Goal: Transaction & Acquisition: Purchase product/service

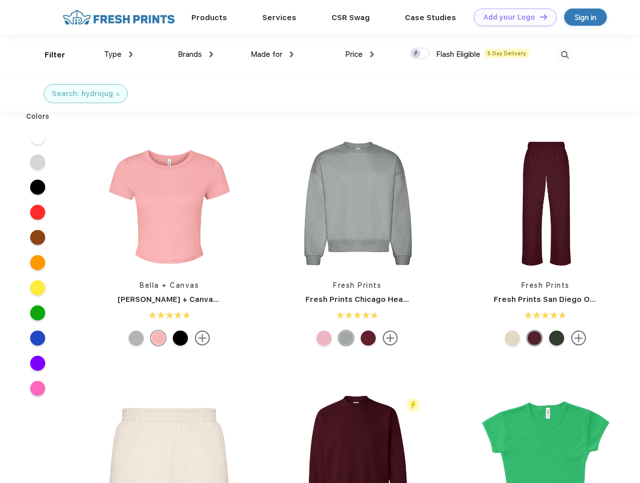
click at [512, 17] on link "Add your Logo Design Tool" at bounding box center [515, 18] width 83 height 18
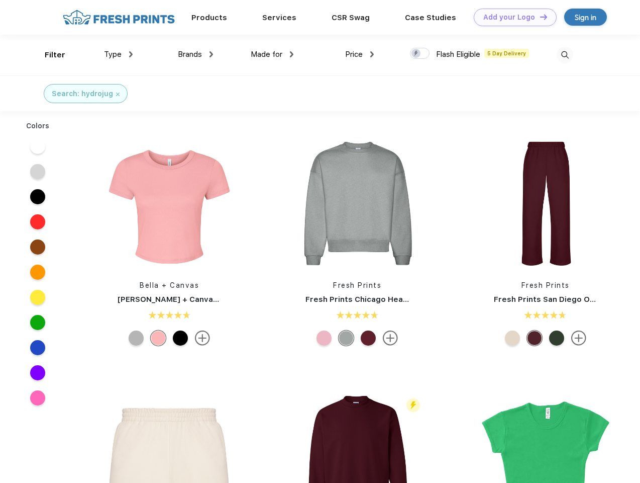
click at [0, 0] on div "Design Tool" at bounding box center [0, 0] width 0 height 0
click at [539, 17] on link "Add your Logo Design Tool" at bounding box center [515, 18] width 83 height 18
click at [48, 55] on div "Filter" at bounding box center [55, 55] width 21 height 12
click at [119, 54] on span "Type" at bounding box center [113, 54] width 18 height 9
click at [196, 54] on span "Brands" at bounding box center [190, 54] width 24 height 9
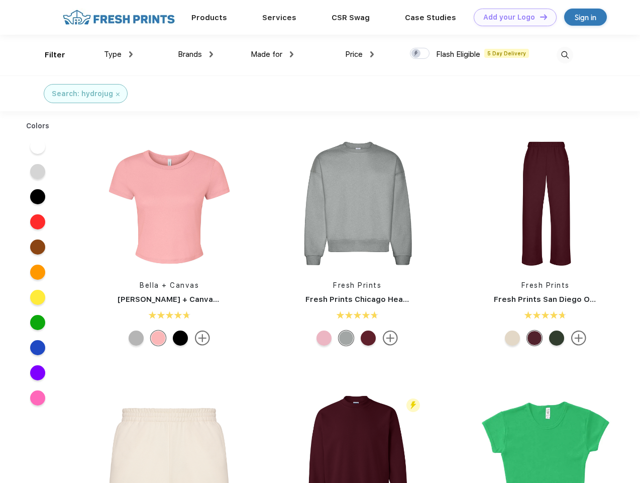
click at [272, 54] on span "Made for" at bounding box center [267, 54] width 32 height 9
click at [360, 54] on span "Price" at bounding box center [354, 54] width 18 height 9
click at [420, 54] on div at bounding box center [420, 53] width 20 height 11
click at [417, 54] on input "checkbox" at bounding box center [413, 50] width 7 height 7
click at [565, 55] on img at bounding box center [565, 55] width 17 height 17
